Goal: Task Accomplishment & Management: Use online tool/utility

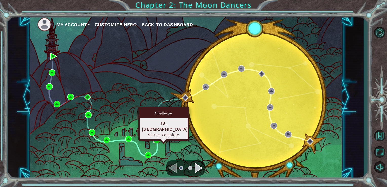
click at [156, 141] on img at bounding box center [156, 140] width 7 height 7
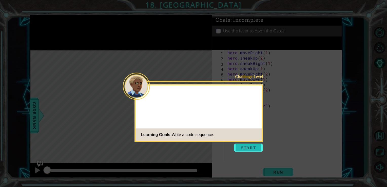
click at [243, 146] on button "Start" at bounding box center [248, 148] width 29 height 8
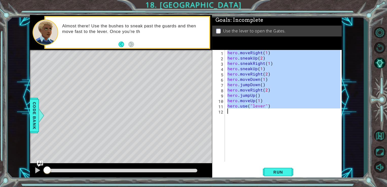
drag, startPoint x: 226, startPoint y: 53, endPoint x: 291, endPoint y: 111, distance: 86.8
click at [291, 111] on div "hero . moveRight ( 1 ) hero . sneakUp ( 2 ) hero . sneakRight ( 1 ) hero . snea…" at bounding box center [283, 106] width 114 height 112
type textarea "hero.use("lever")"
